Goal: Task Accomplishment & Management: Manage account settings

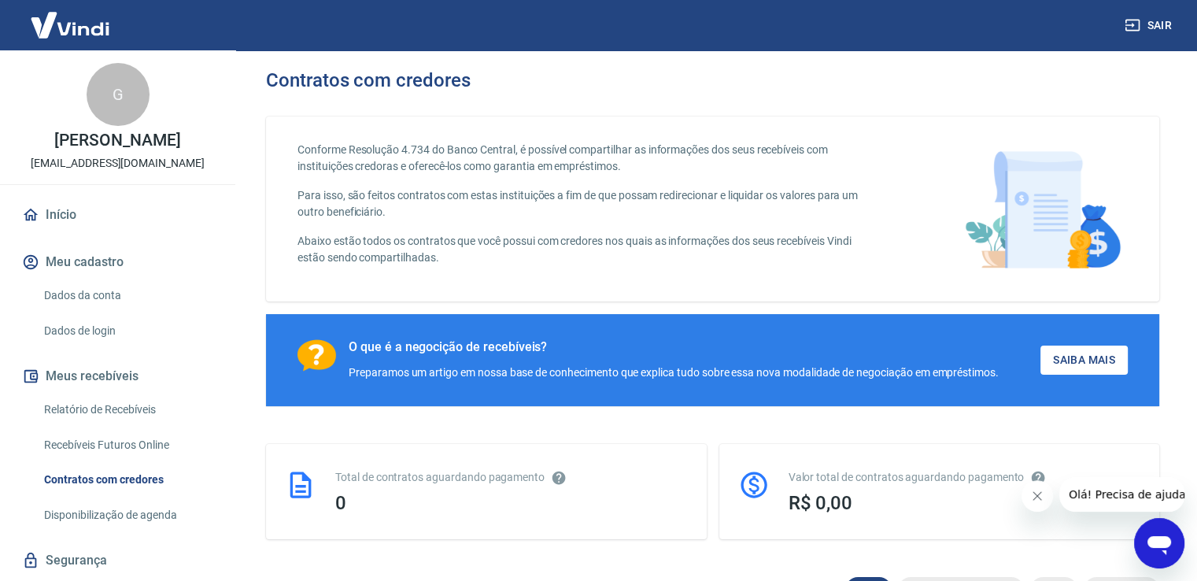
click at [91, 296] on link "Dados da conta" at bounding box center [127, 295] width 179 height 32
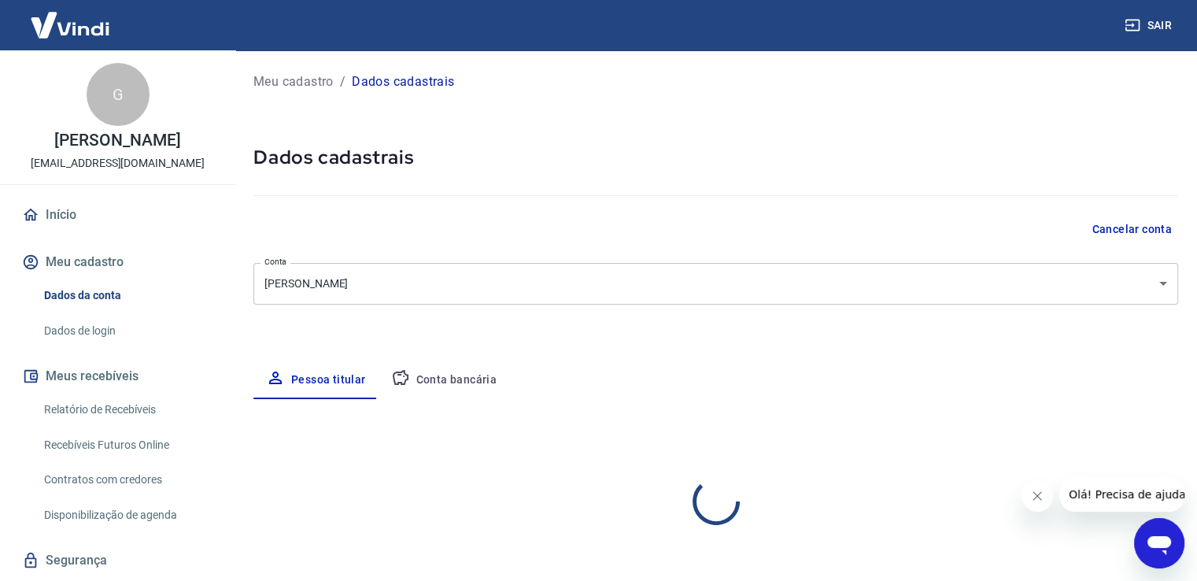
select select "ES"
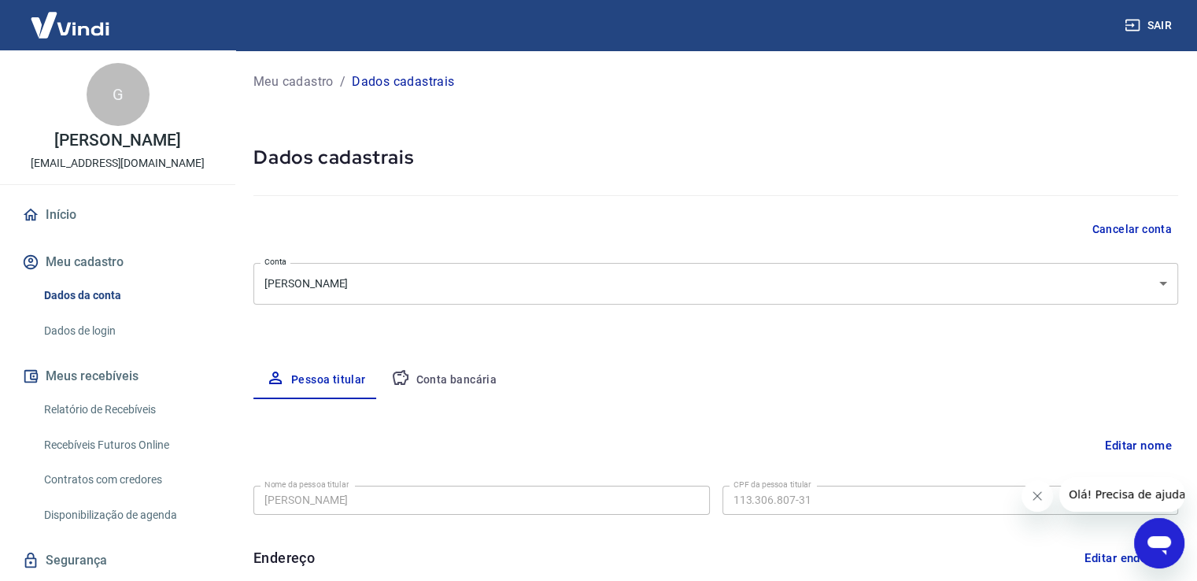
click at [1109, 227] on button "Cancelar conta" at bounding box center [1131, 229] width 93 height 29
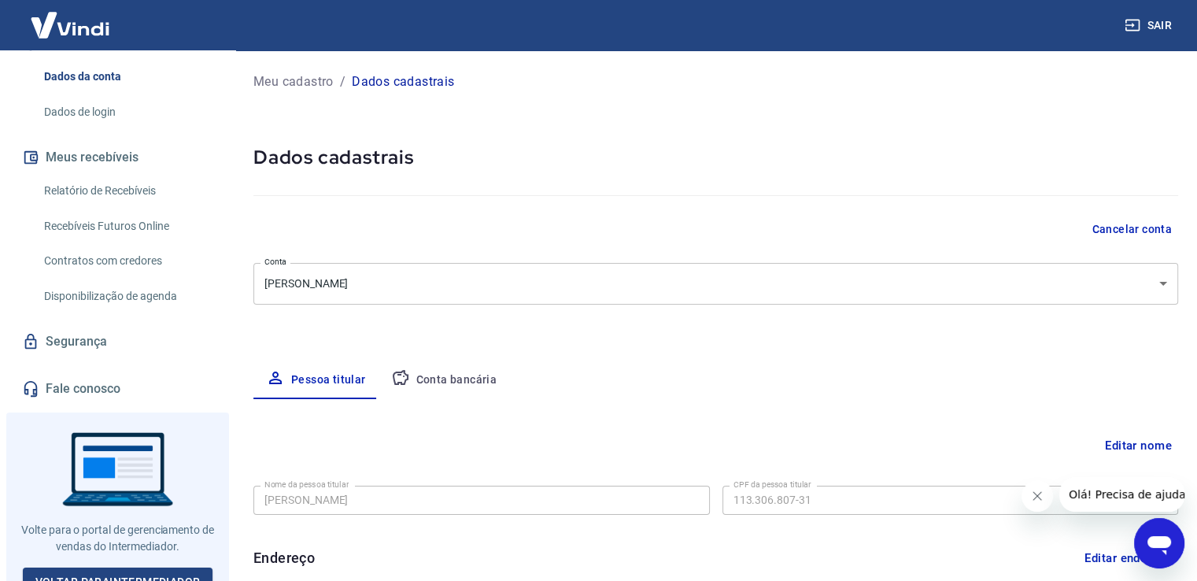
scroll to position [235, 0]
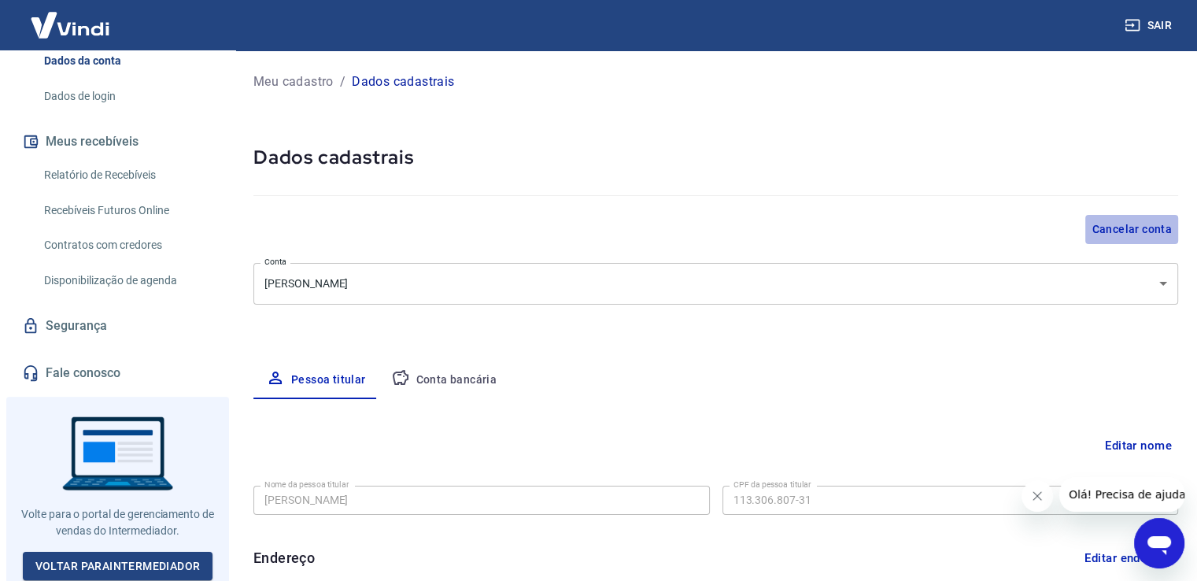
click at [1148, 229] on button "Cancelar conta" at bounding box center [1131, 229] width 93 height 29
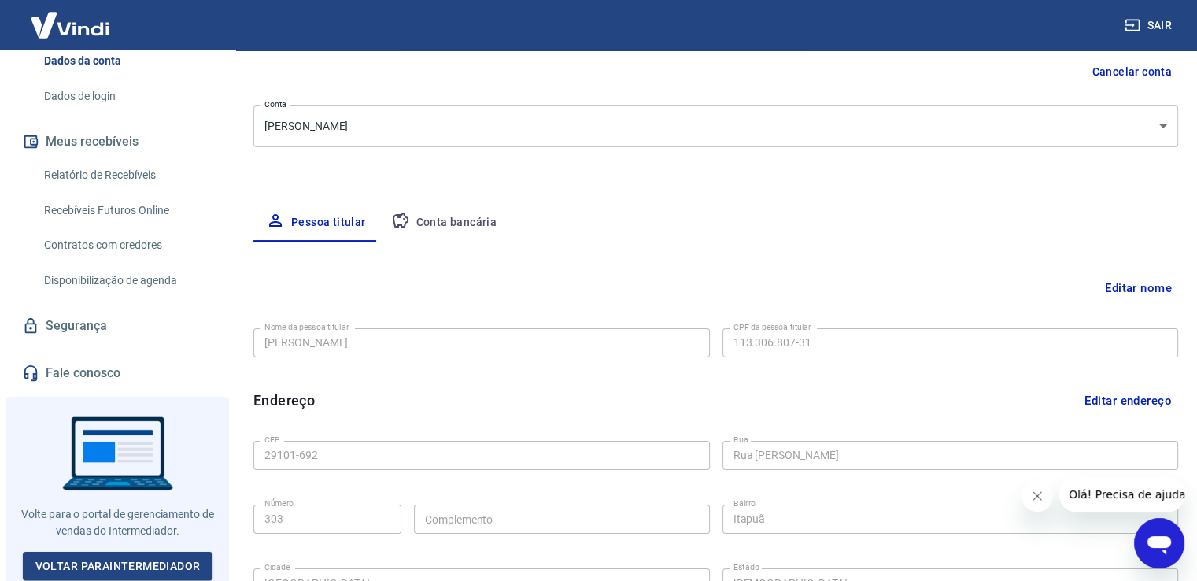
scroll to position [427, 0]
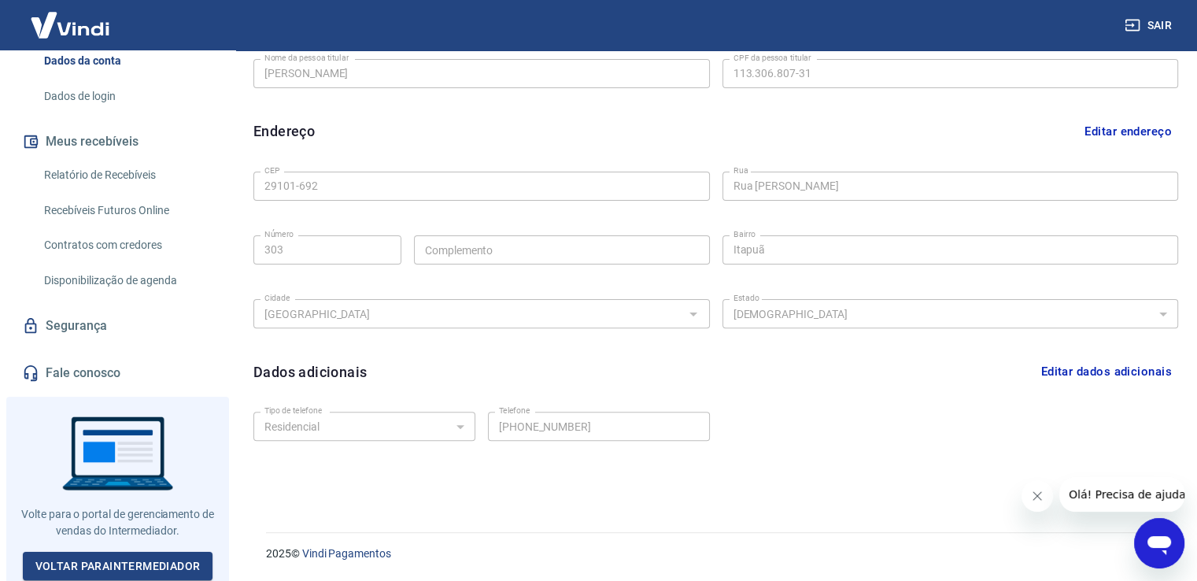
click at [1168, 534] on icon "Abrir janela de mensagens" at bounding box center [1159, 543] width 28 height 28
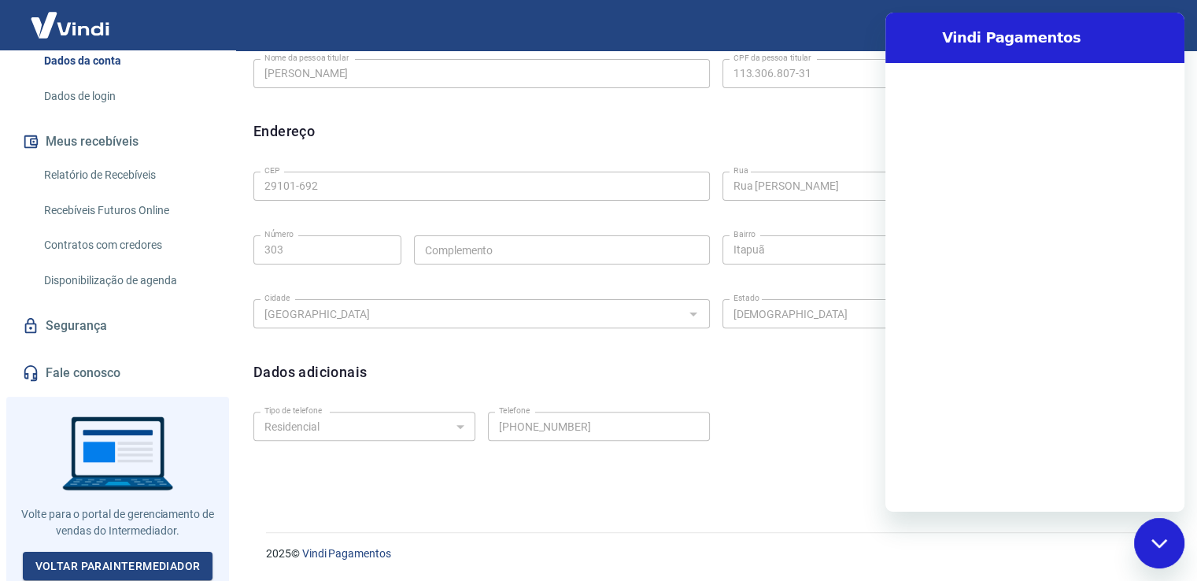
scroll to position [0, 0]
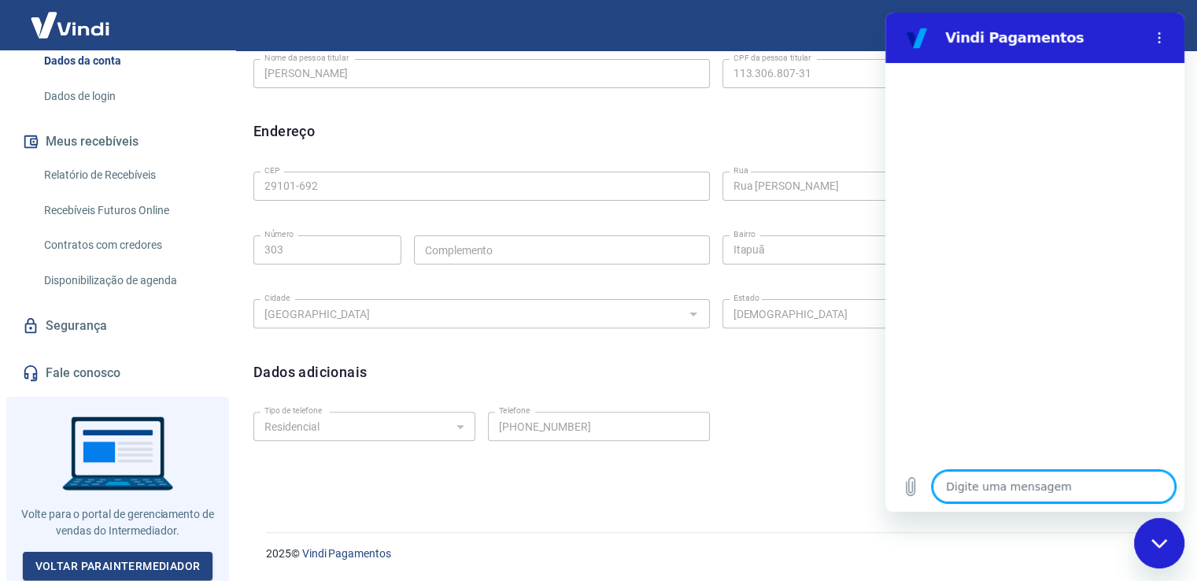
type textarea "q"
type textarea "x"
type textarea "qu"
type textarea "x"
type textarea "que"
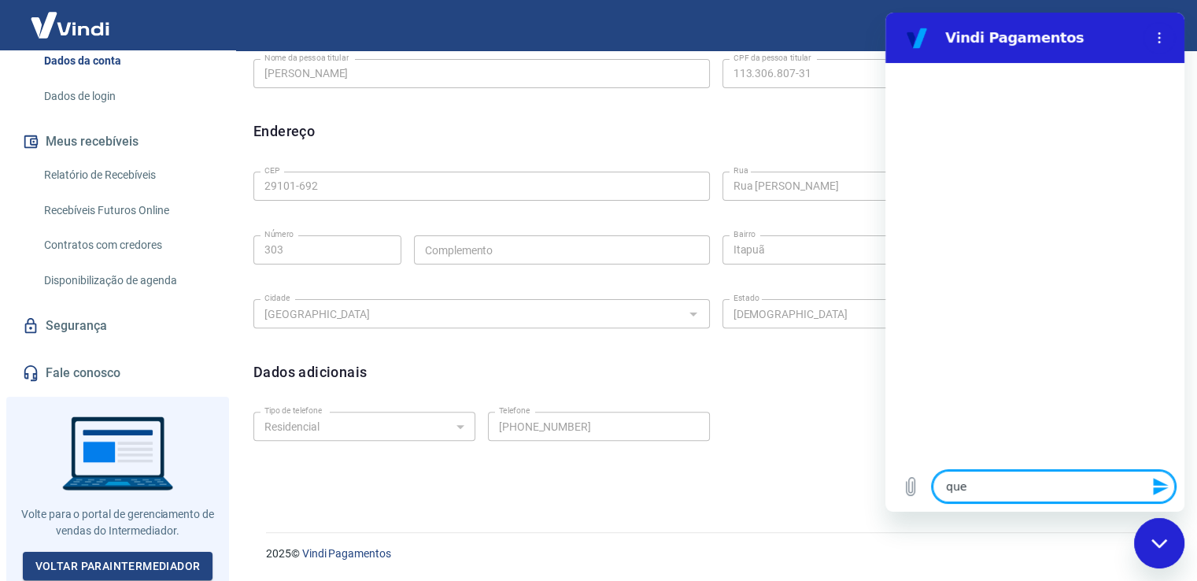
type textarea "x"
type textarea "quer"
type textarea "x"
type textarea "quero"
type textarea "x"
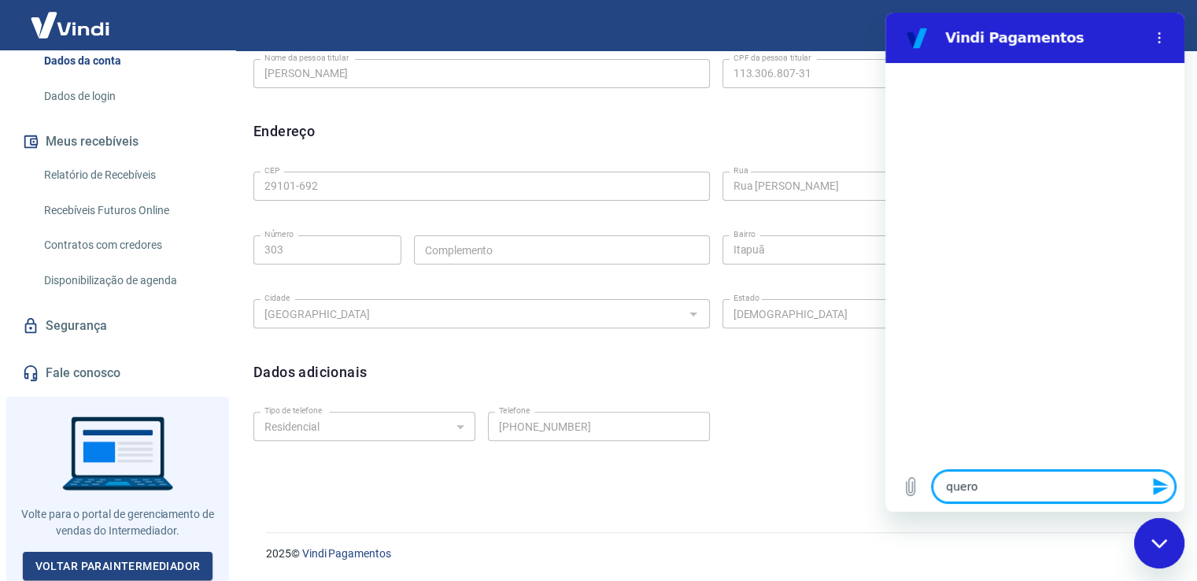
type textarea "quero"
type textarea "x"
type textarea "quero c"
type textarea "x"
type textarea "quero ca"
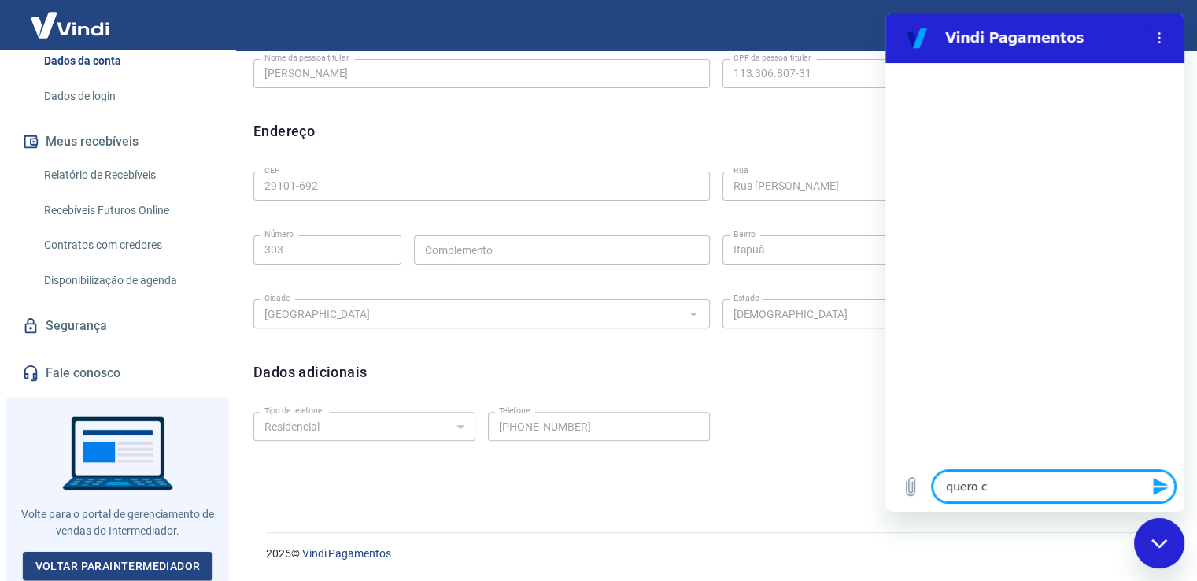
type textarea "x"
type textarea "quero can"
type textarea "x"
type textarea "quero canc"
type textarea "x"
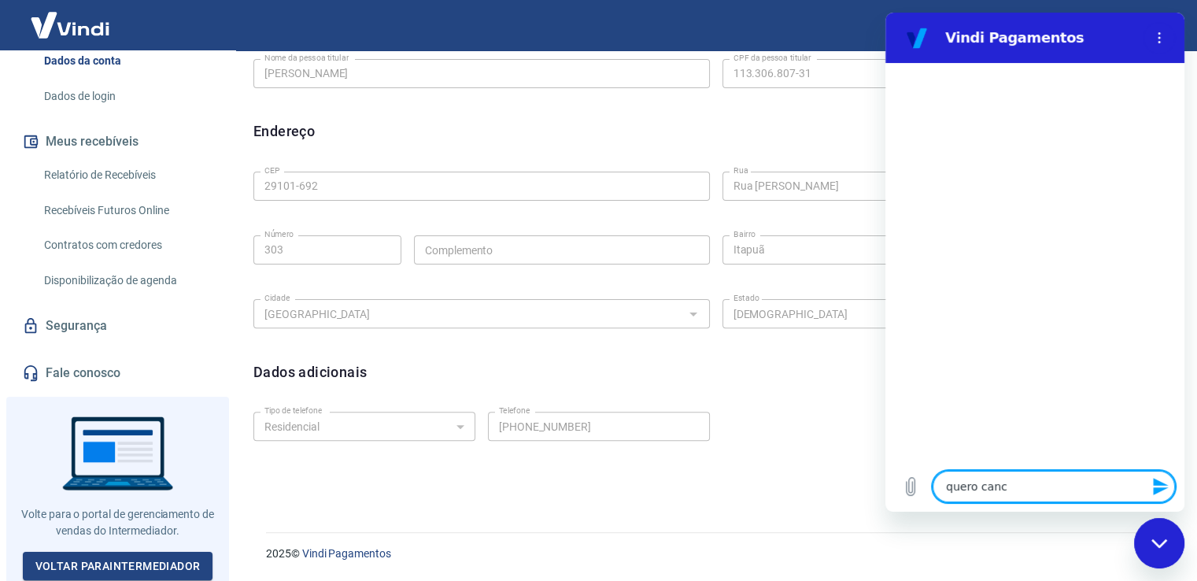
type textarea "quero cance"
type textarea "x"
type textarea "quero cancel"
type textarea "x"
type textarea "quero cancela"
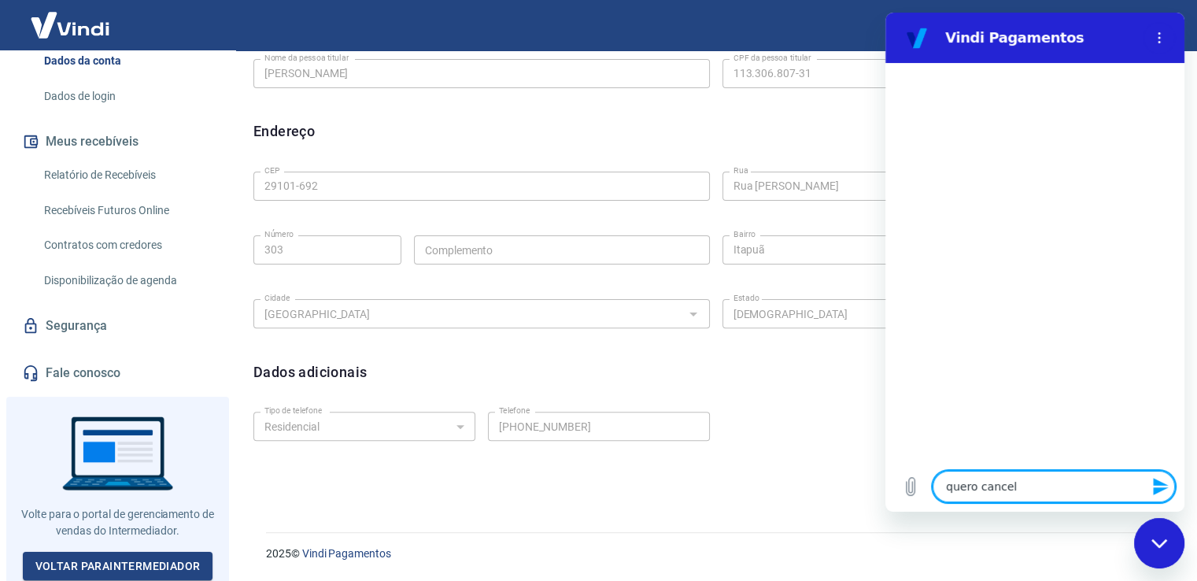
type textarea "x"
type textarea "quero cancelar"
type textarea "x"
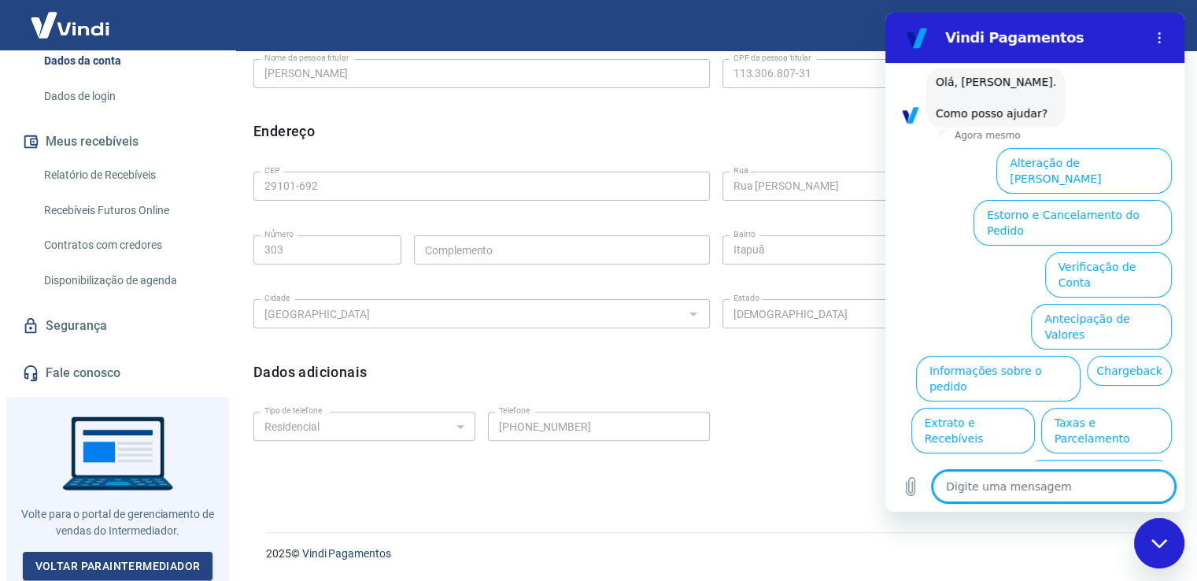
scroll to position [86, 0]
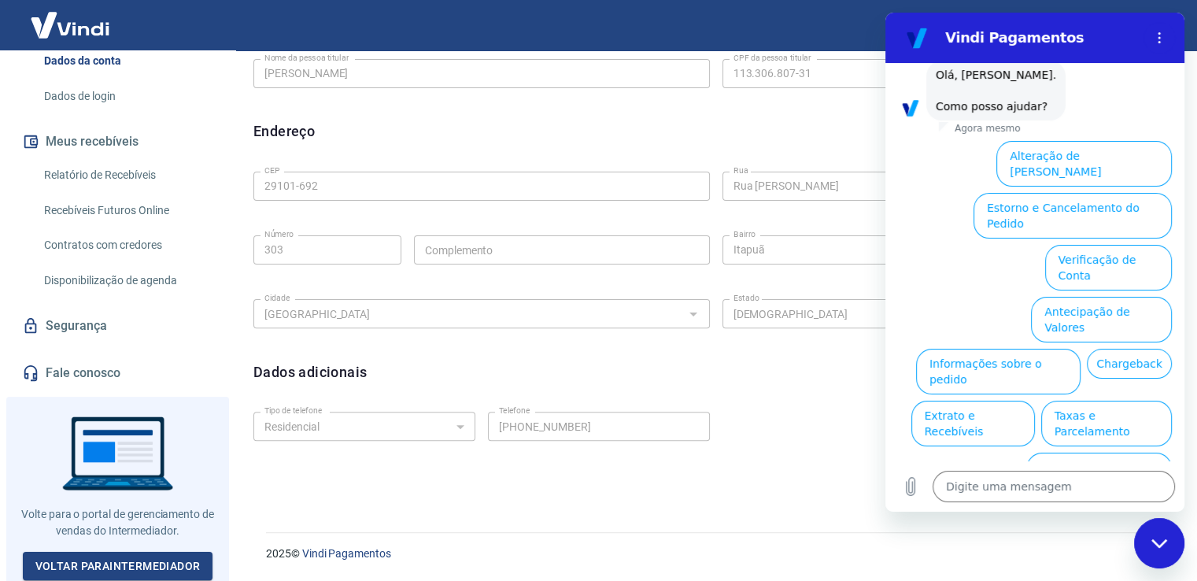
click at [1073, 504] on button "Assinaturas e Faturas Tray" at bounding box center [1096, 527] width 152 height 46
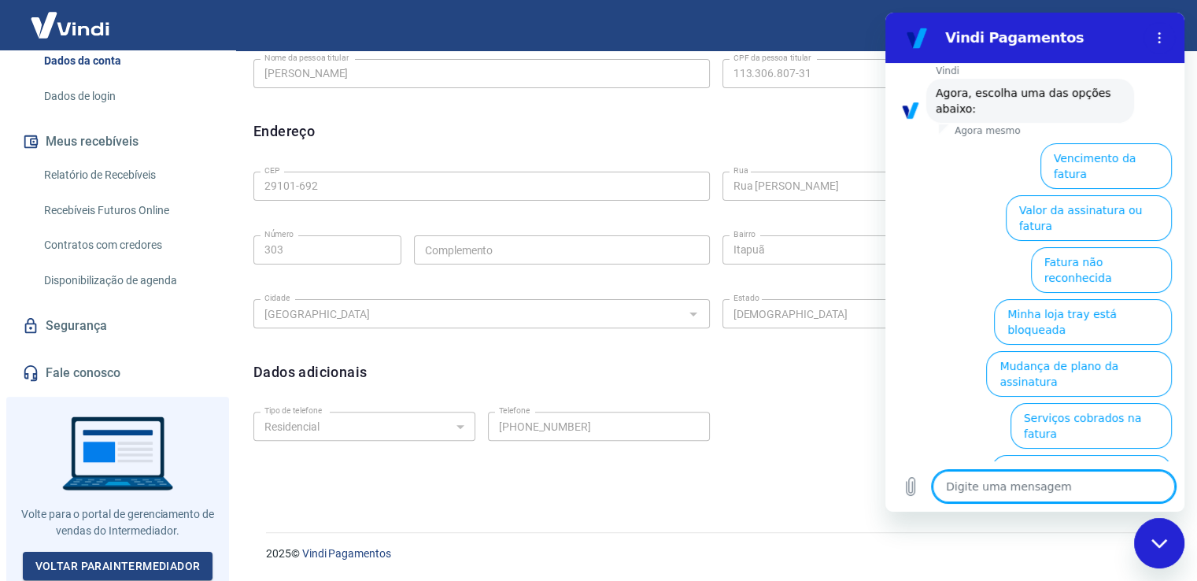
scroll to position [192, 0]
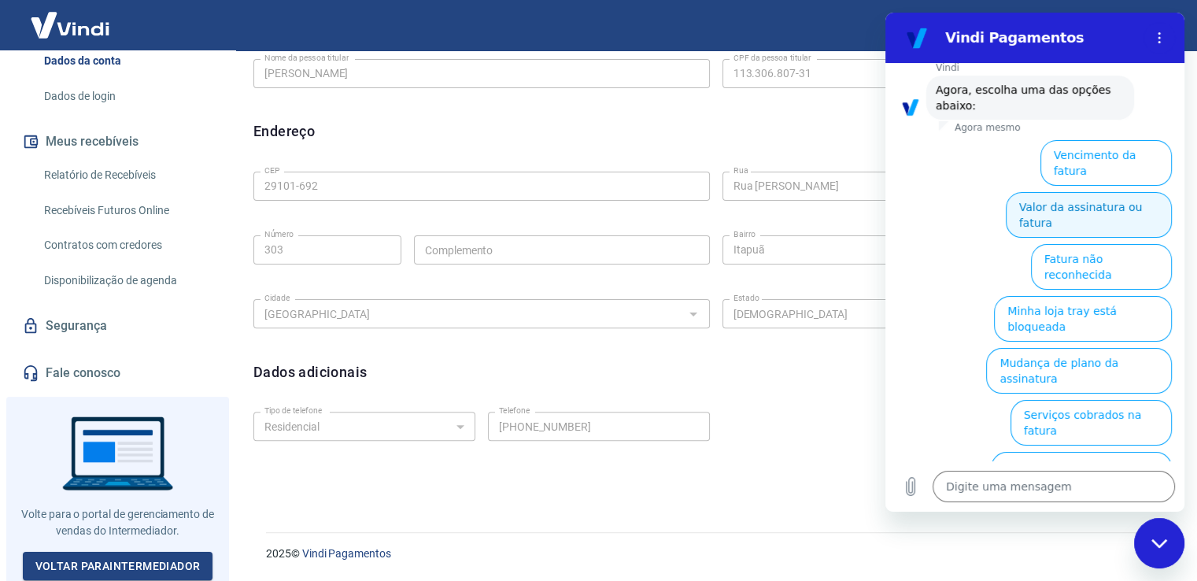
click at [1096, 199] on button "Valor da assinatura ou fatura" at bounding box center [1089, 215] width 166 height 46
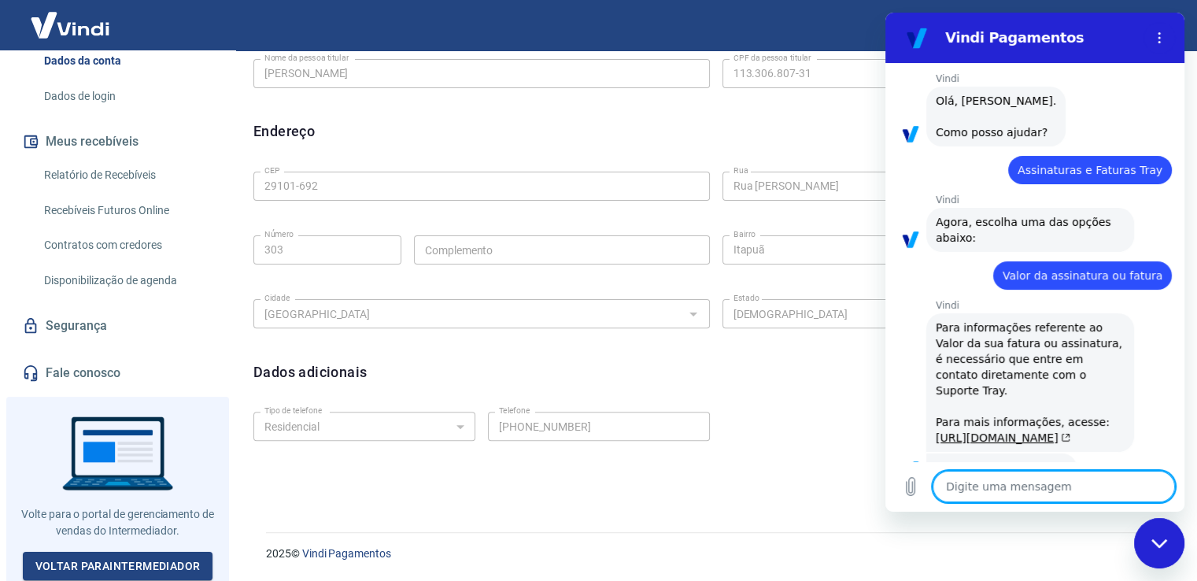
scroll to position [0, 0]
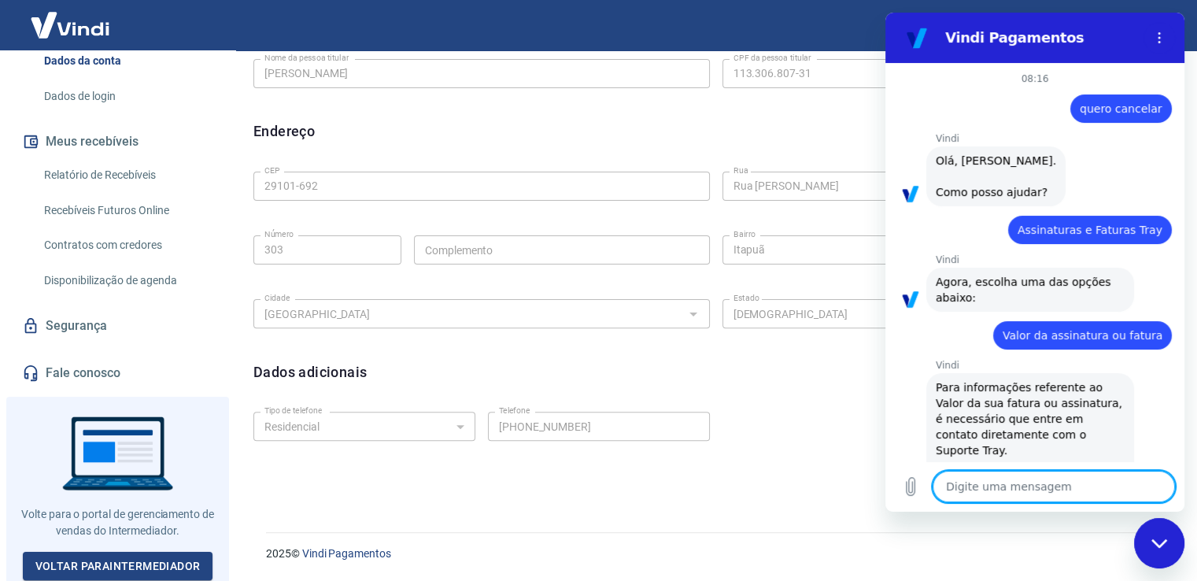
click at [515, 152] on div "Editar nome Nome da pessoa titular [PERSON_NAME] Nome da pessoa titular CPF da …" at bounding box center [715, 233] width 925 height 523
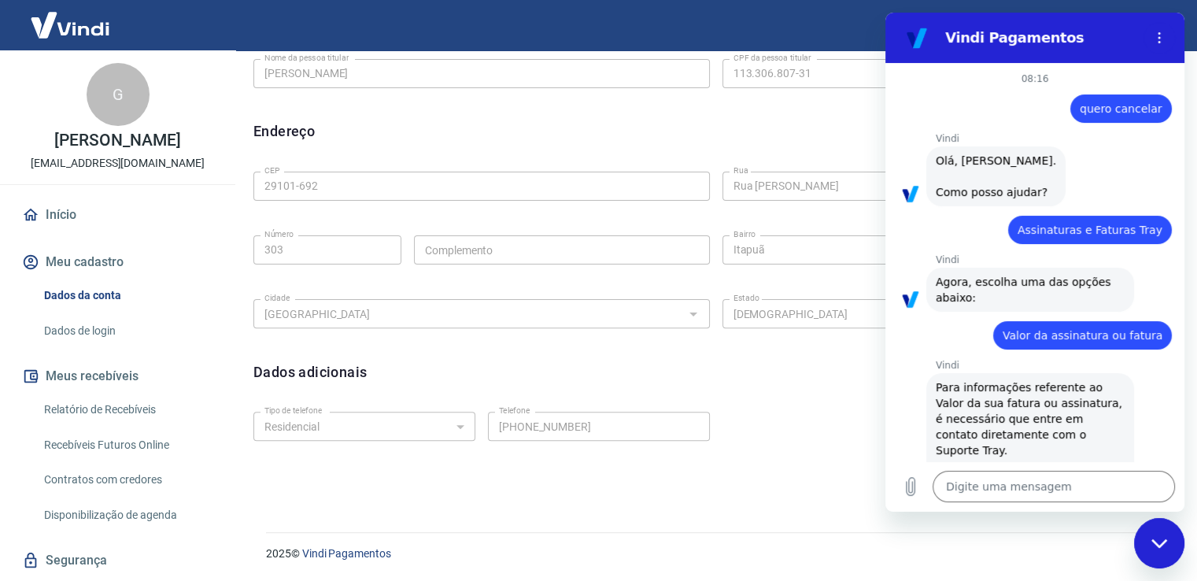
click at [79, 215] on link "Início" at bounding box center [118, 215] width 198 height 35
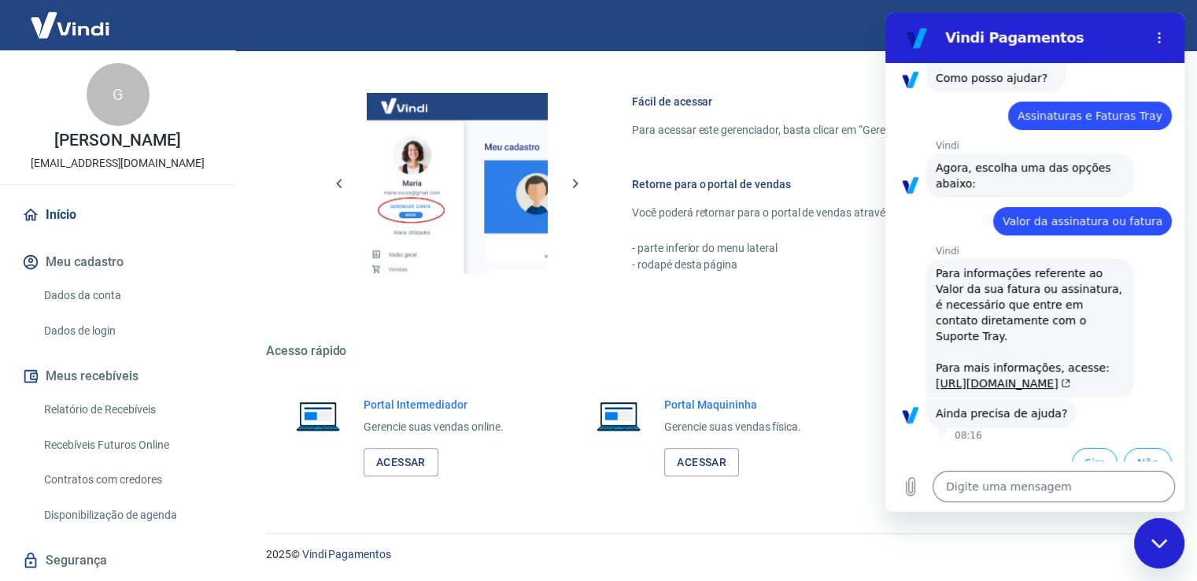
scroll to position [182, 0]
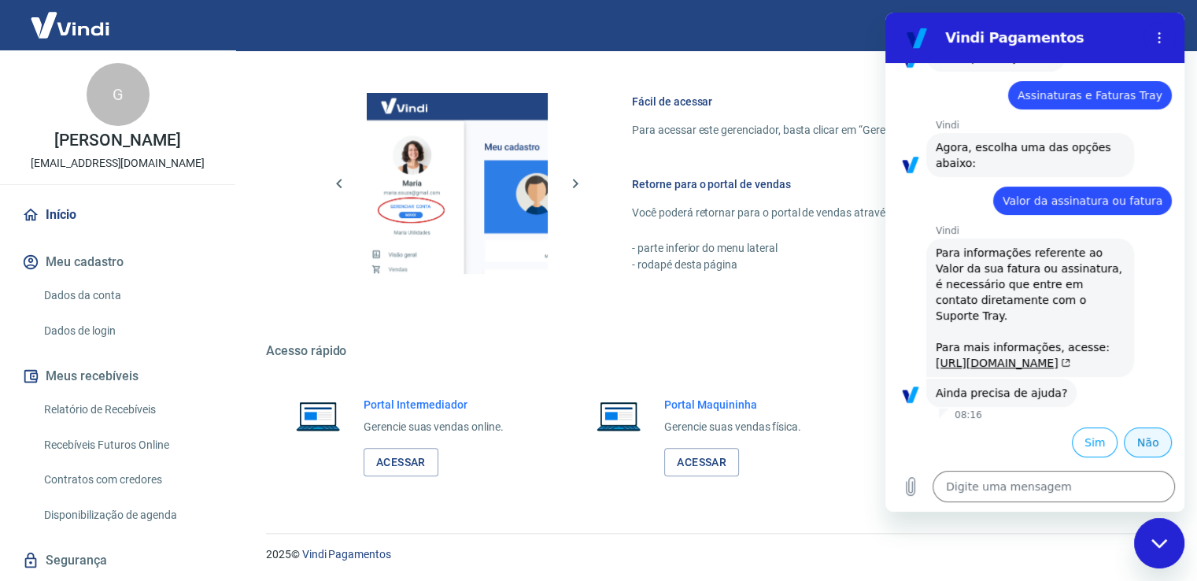
click at [1133, 448] on button "Não" at bounding box center [1148, 442] width 48 height 30
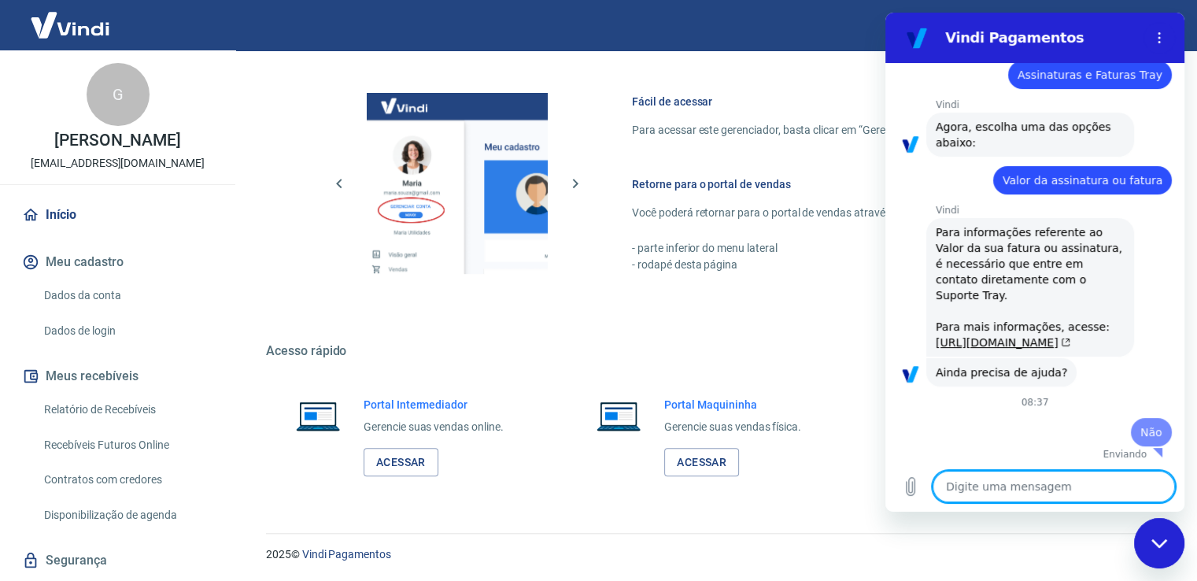
type textarea "x"
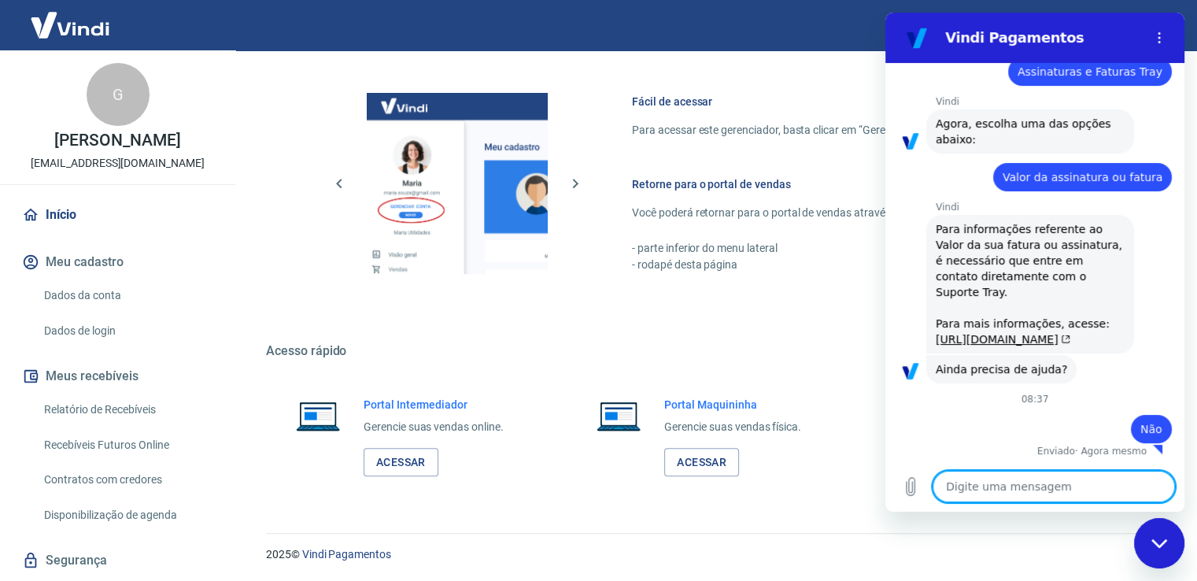
scroll to position [205, 0]
click at [1011, 488] on textarea at bounding box center [1054, 486] width 242 height 31
type textarea "o"
type textarea "x"
type textarea "ol"
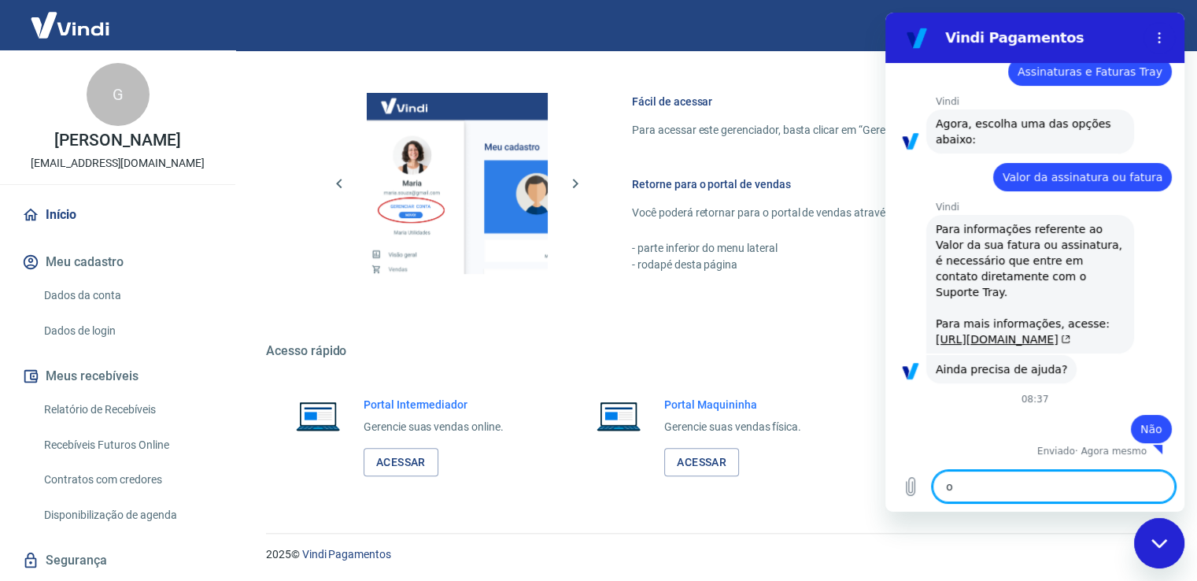
type textarea "x"
type textarea "olá"
type textarea "x"
type textarea "olá"
type textarea "x"
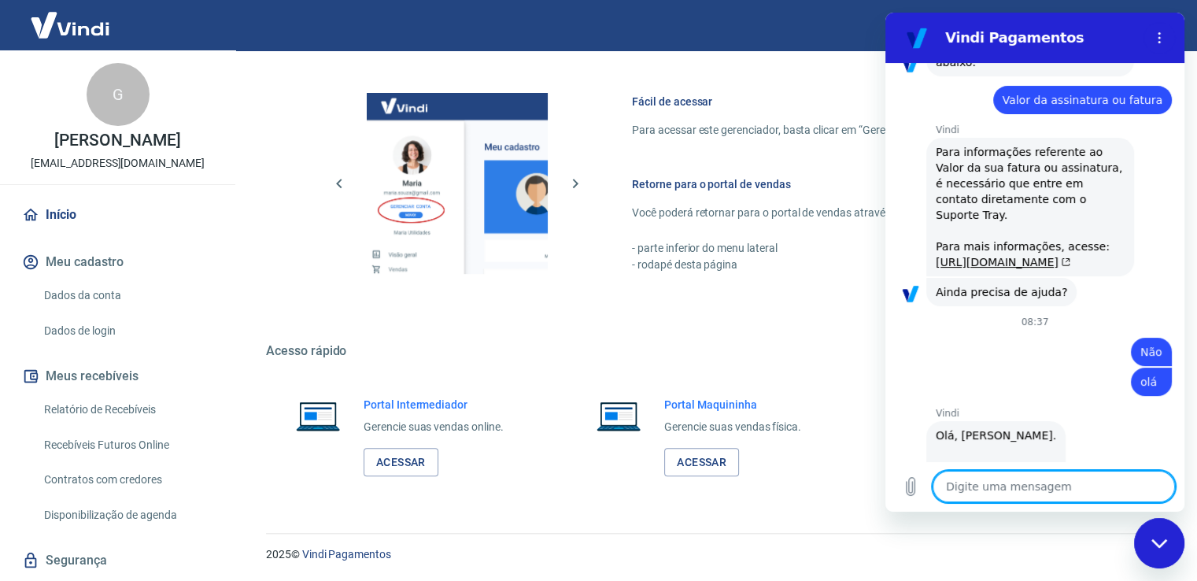
type textarea "x"
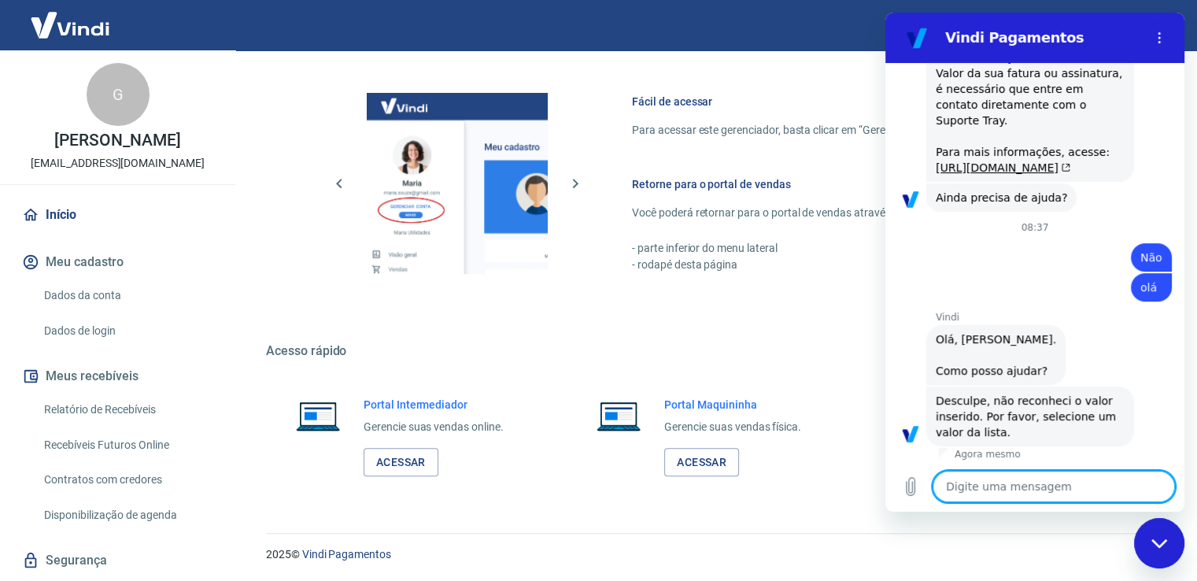
scroll to position [380, 0]
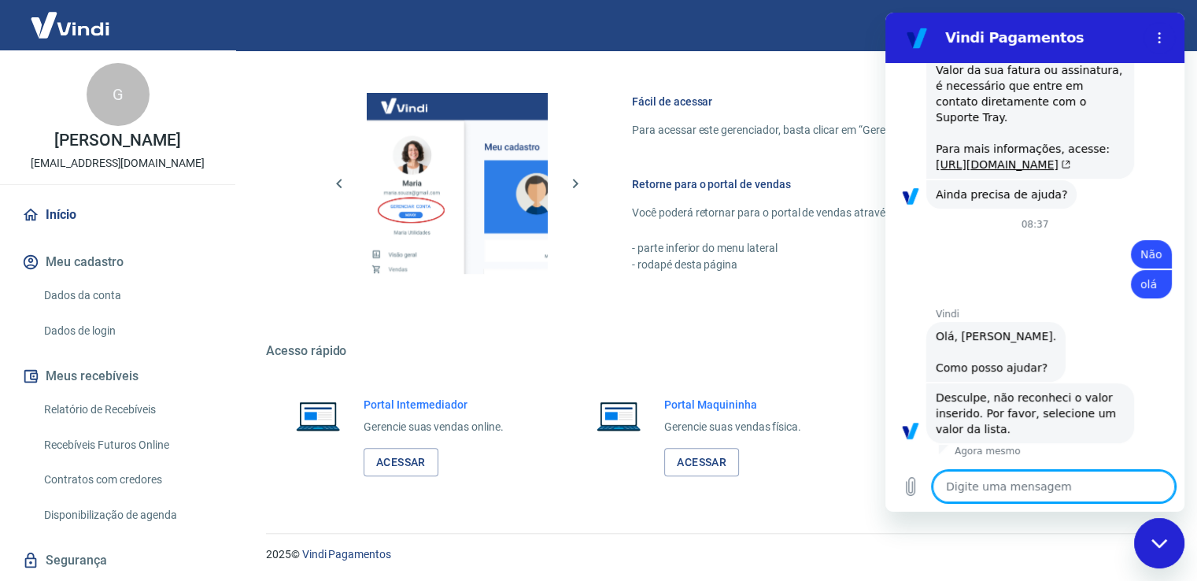
type textarea "c"
type textarea "x"
type textarea "ca"
type textarea "x"
type textarea "can"
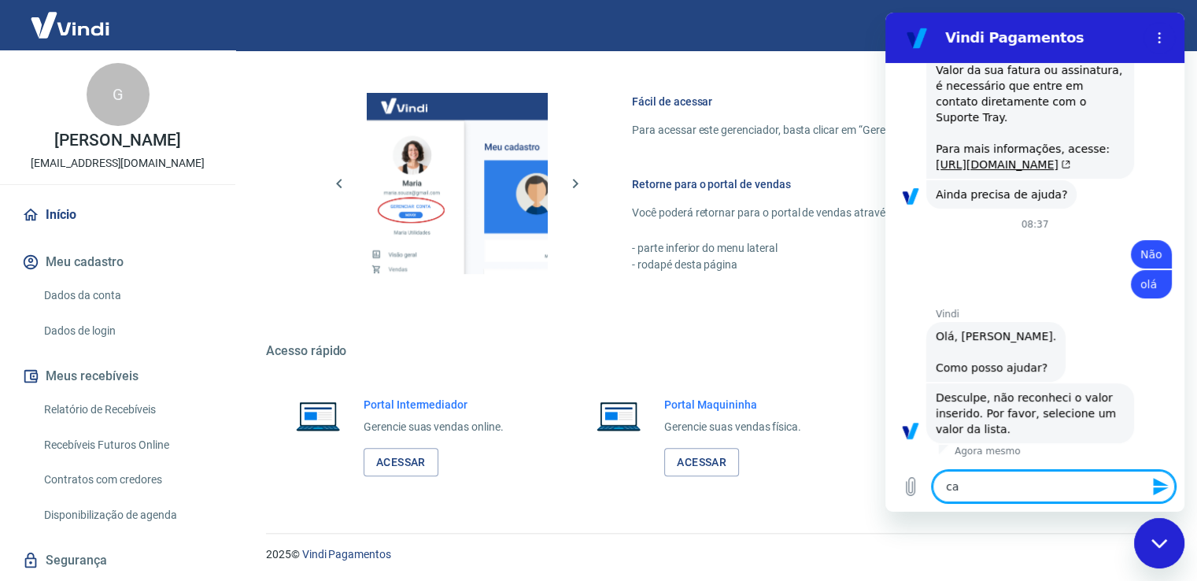
type textarea "x"
type textarea "canc"
type textarea "x"
type textarea "cance"
type textarea "x"
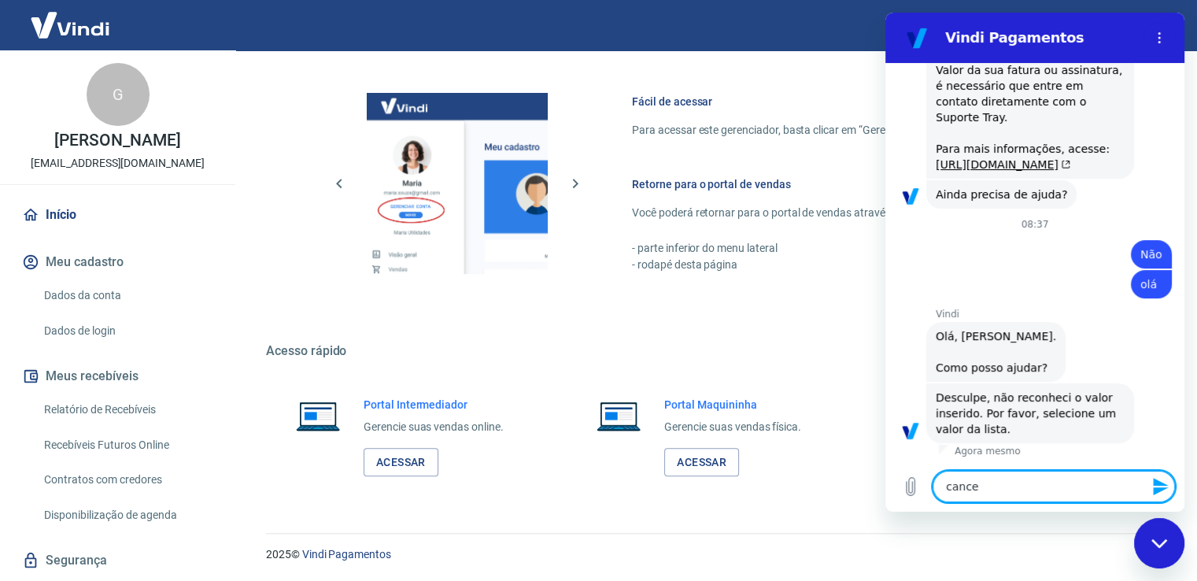
type textarea "cancel"
type textarea "x"
type textarea "cancela"
type textarea "x"
type textarea "cancelar"
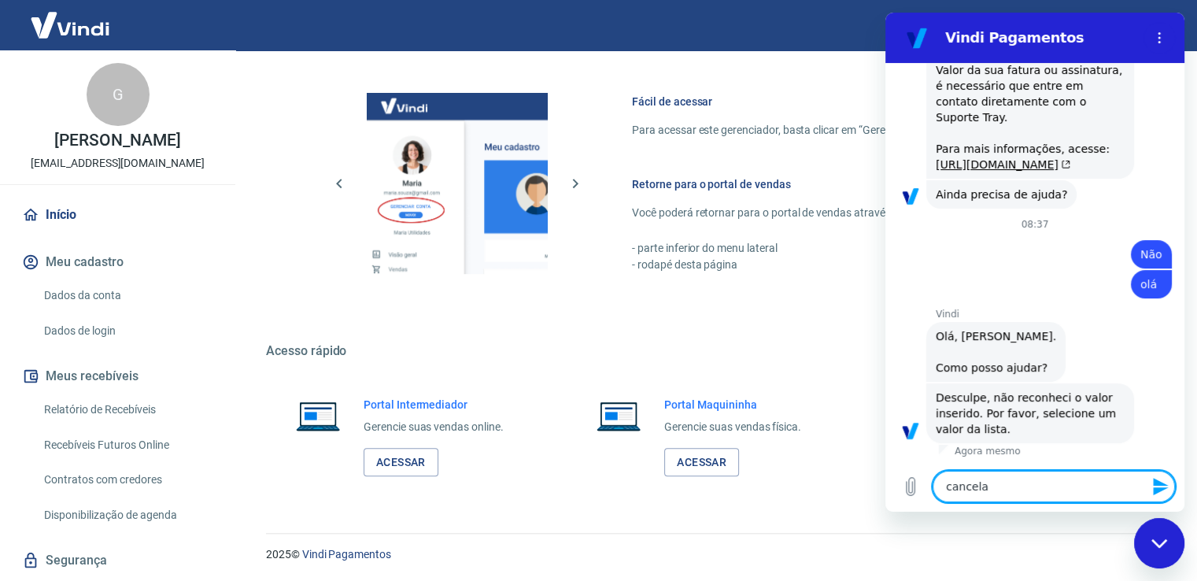
type textarea "x"
type textarea "cancelar"
type textarea "x"
type textarea "cancelar v"
type textarea "x"
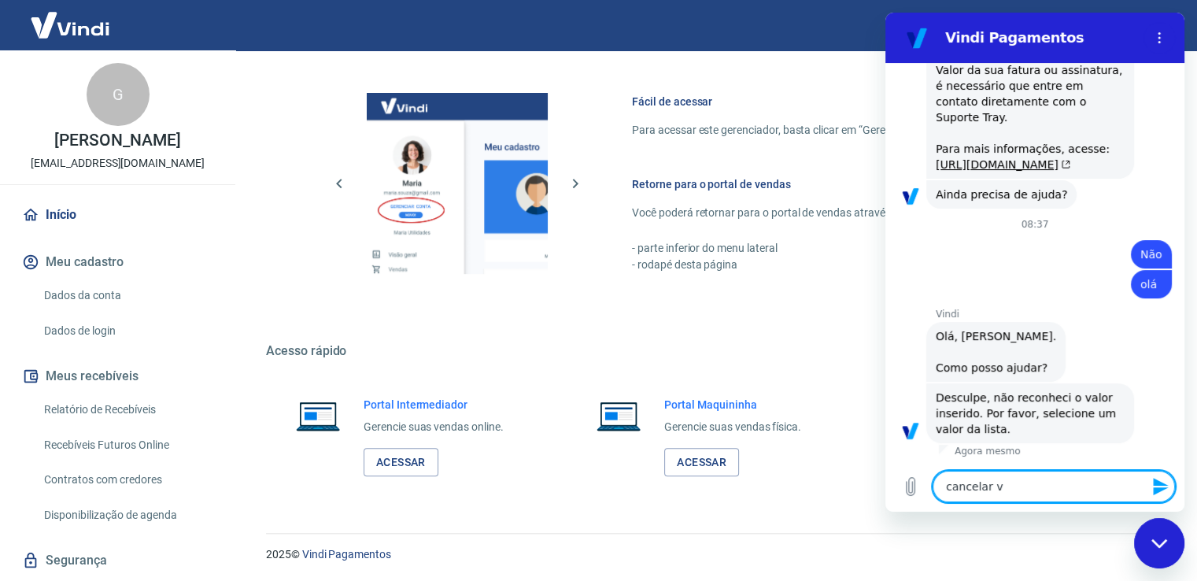
type textarea "cancelar vi"
type textarea "x"
type textarea "cancelar vin"
type textarea "x"
type textarea "cancelar vind"
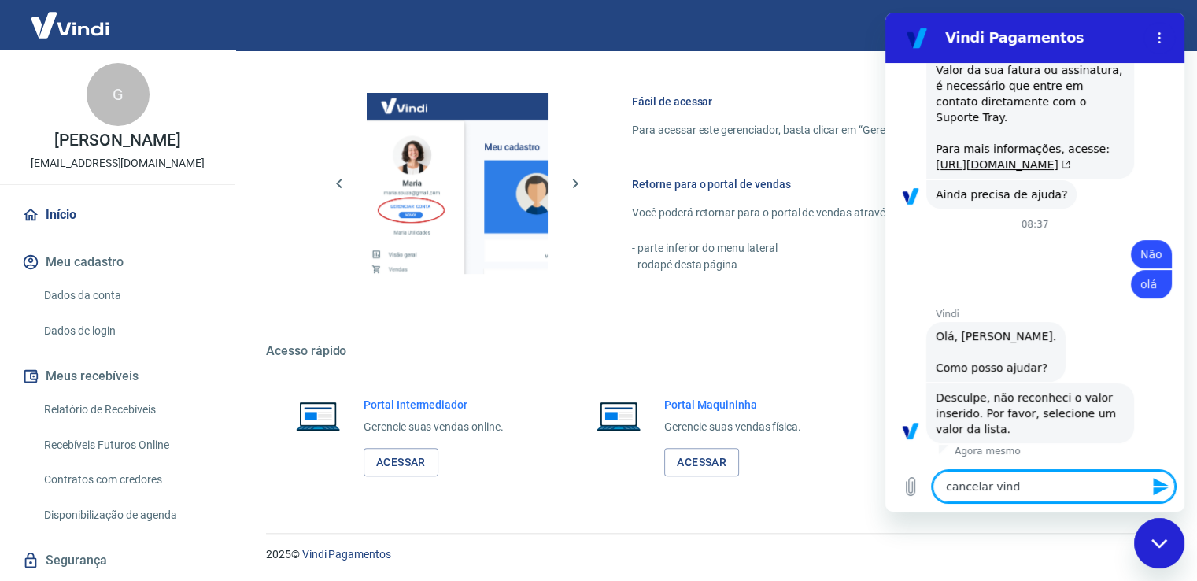
type textarea "x"
type textarea "cancelar vindi"
type textarea "x"
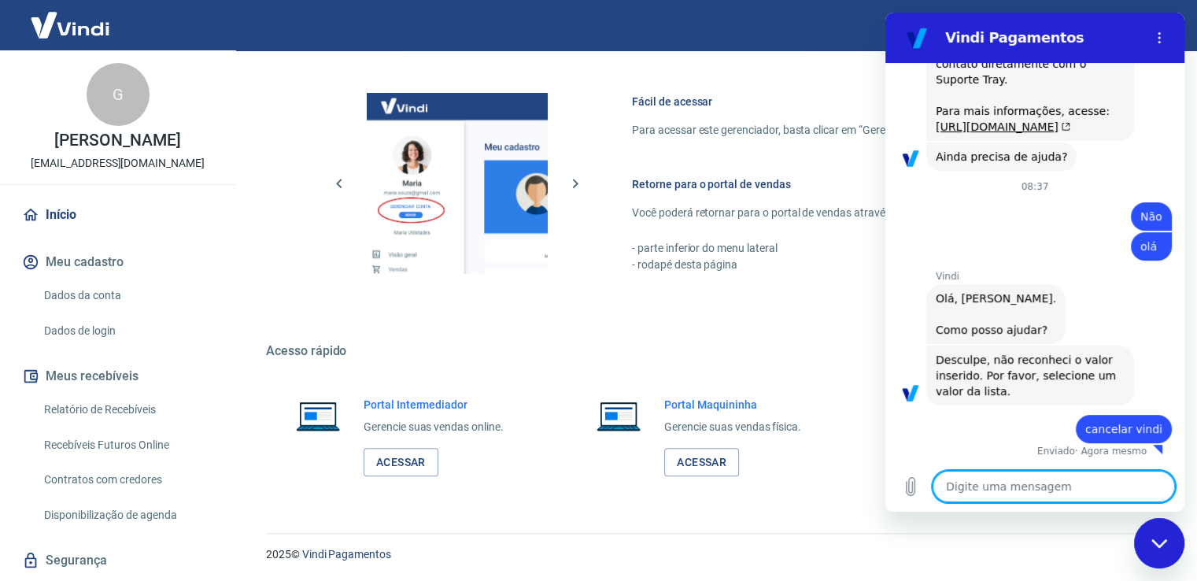
type textarea "x"
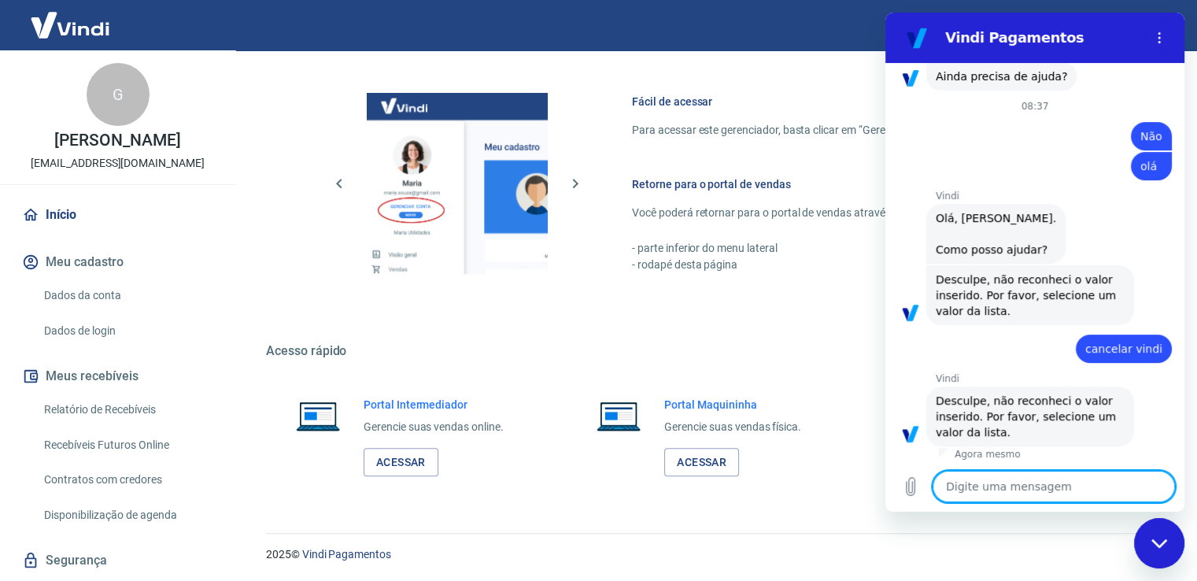
scroll to position [501, 0]
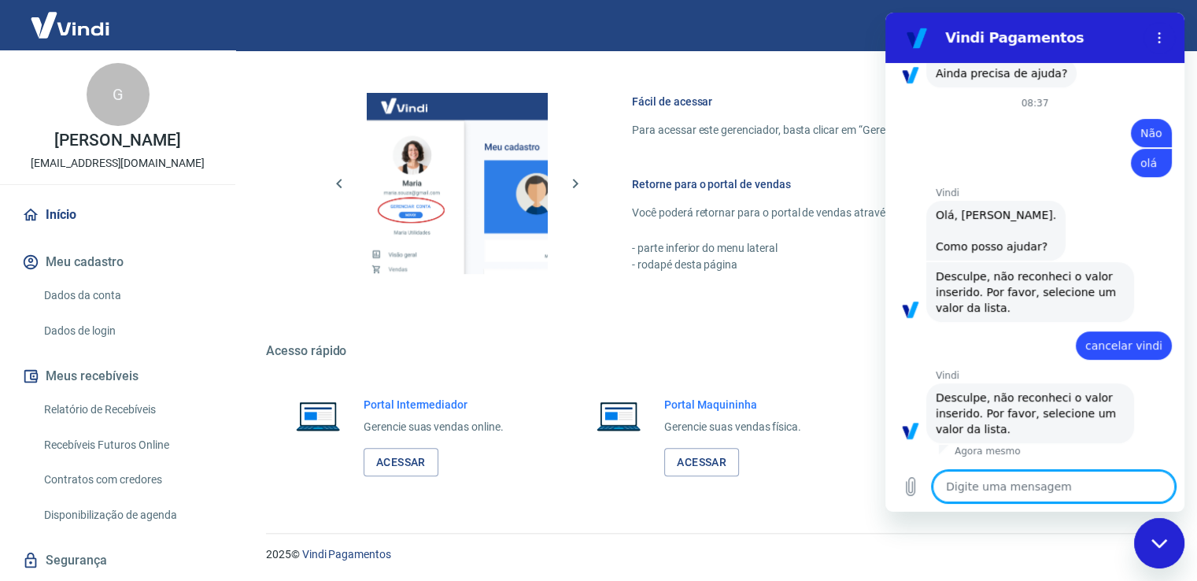
click at [270, 220] on div "Fácil de acessar Para acessar este gerenciador, basta clicar em “Gerenciar cont…" at bounding box center [712, 180] width 893 height 263
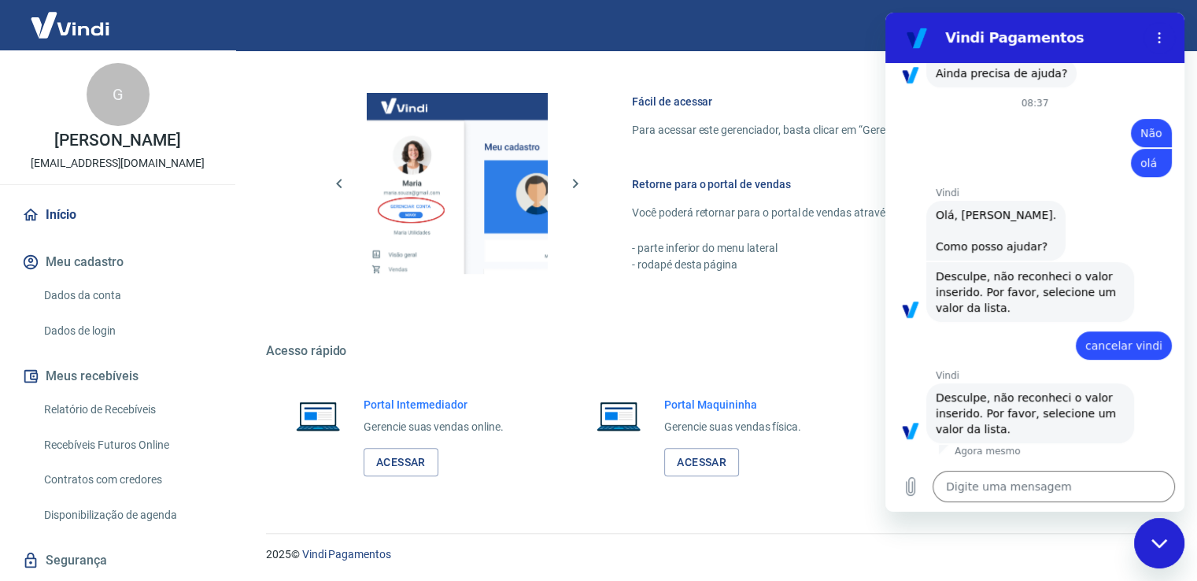
click at [107, 298] on link "Dados da conta" at bounding box center [127, 295] width 179 height 32
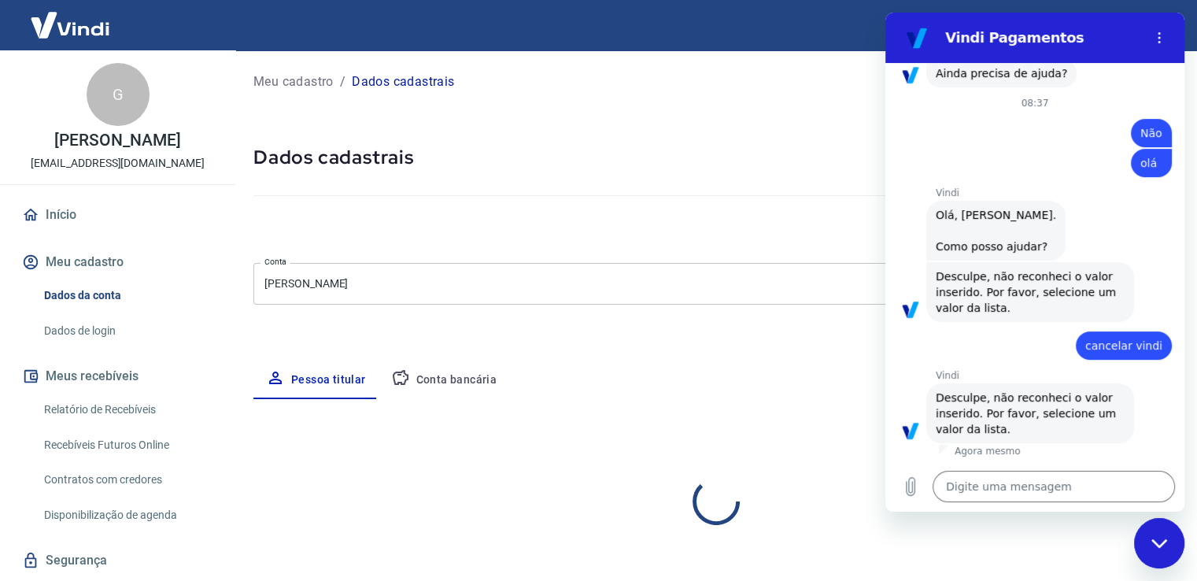
select select "ES"
click at [1156, 555] on div "Fechar janela de mensagens" at bounding box center [1159, 542] width 47 height 47
type textarea "x"
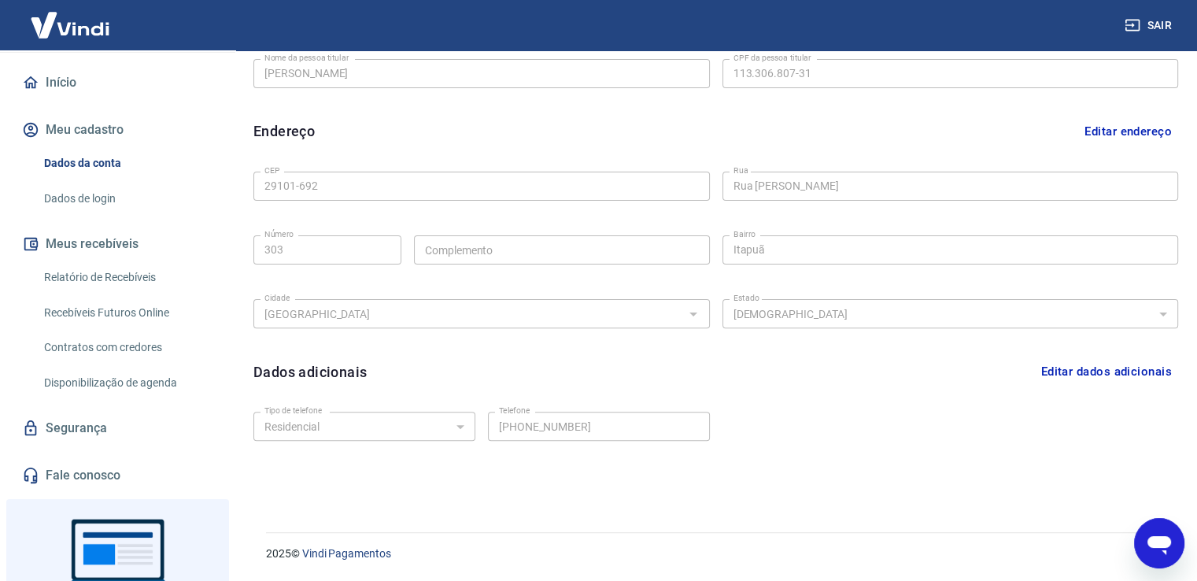
scroll to position [235, 0]
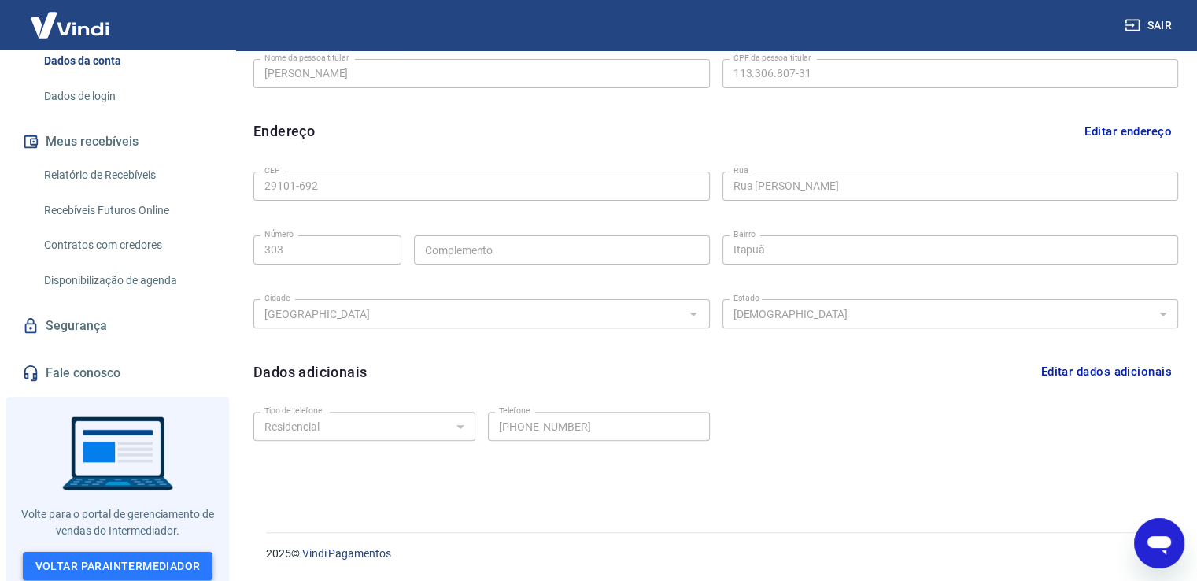
click at [93, 563] on link "Voltar para Intermediador" at bounding box center [118, 566] width 190 height 29
